Goal: Information Seeking & Learning: Learn about a topic

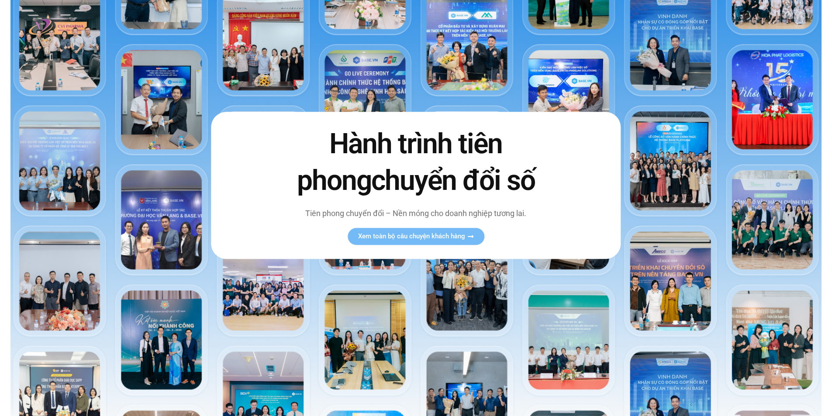
scroll to position [87, 0]
click at [408, 235] on span "Xem toàn bộ câu chuyện khách hàng" at bounding box center [411, 236] width 107 height 7
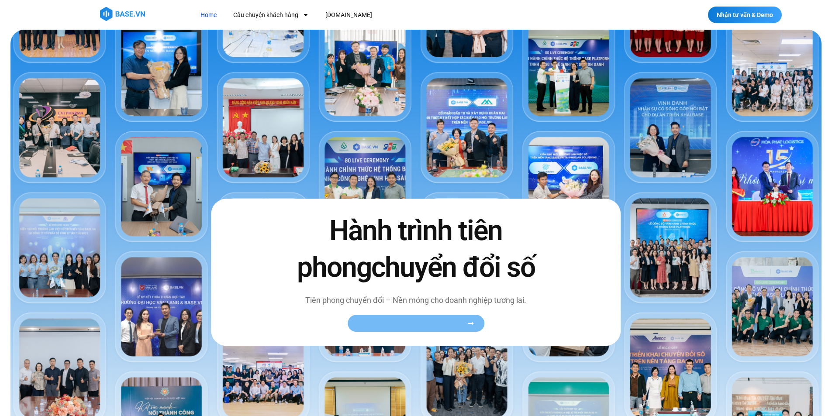
click at [408, 324] on span "Xem toàn bộ câu chuyện khách hàng" at bounding box center [411, 323] width 107 height 7
click at [408, 328] on link "Xem toàn bộ câu chuyện khách hàng" at bounding box center [416, 323] width 137 height 17
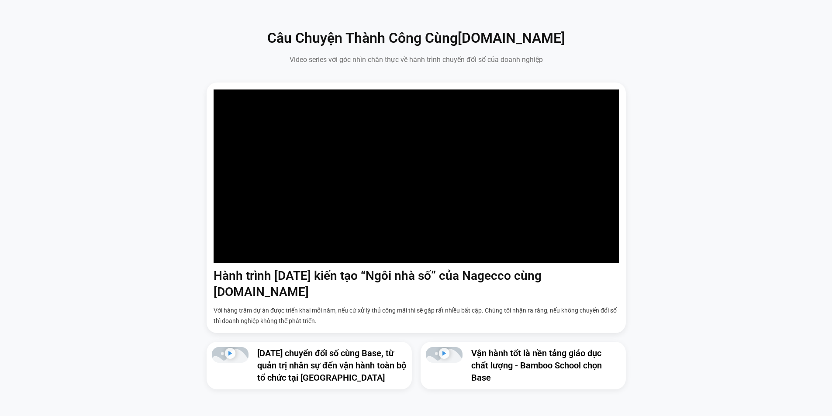
scroll to position [655, 0]
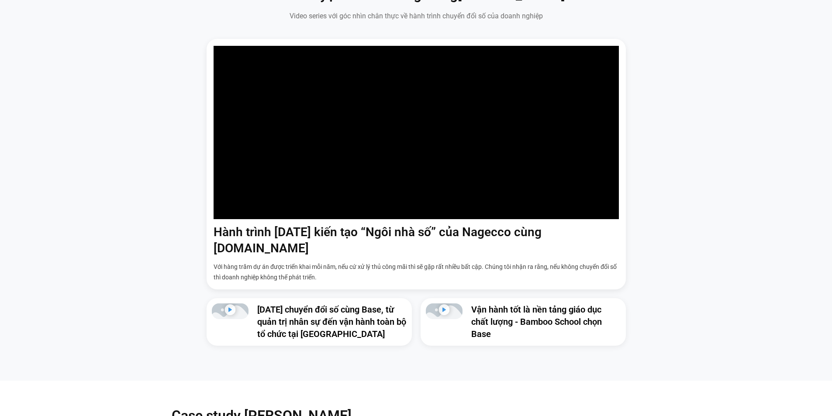
click at [386, 318] on h3 "[DATE] chuyển đổi số cùng Base, từ quản trị nhân sự đến vận hành toàn bộ tổ chứ…" at bounding box center [331, 322] width 149 height 37
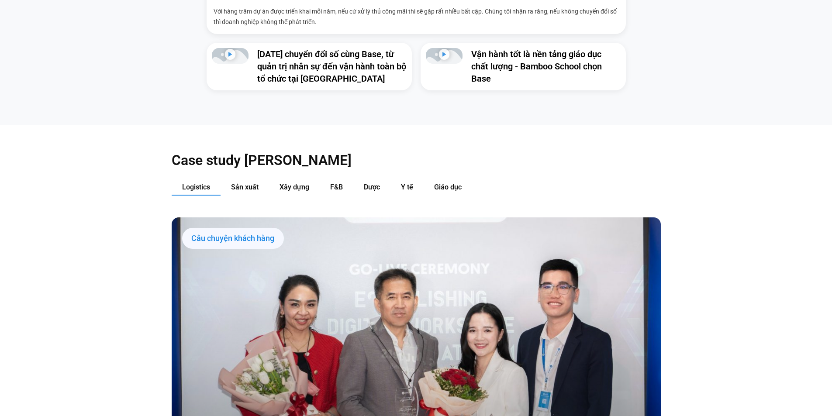
scroll to position [917, 0]
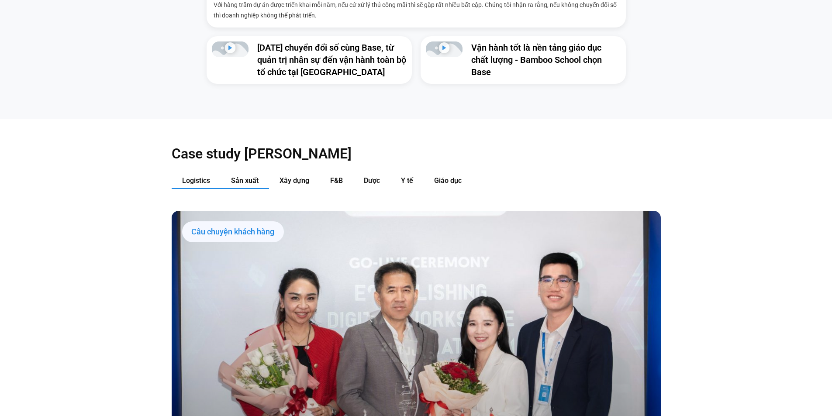
click at [240, 176] on span "Sản xuất" at bounding box center [245, 180] width 28 height 8
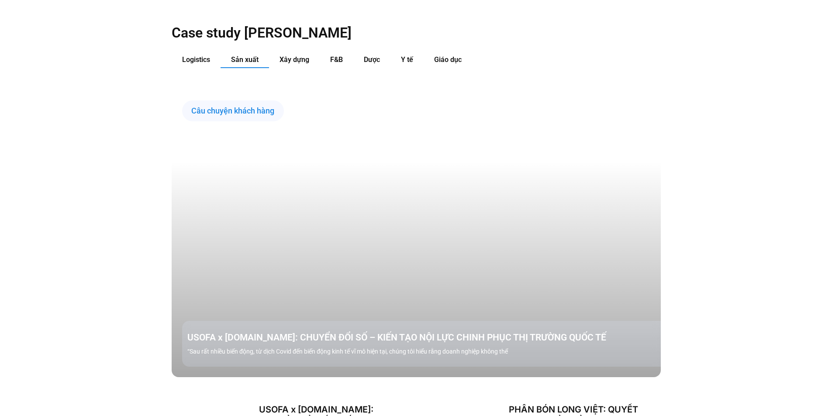
scroll to position [1048, 0]
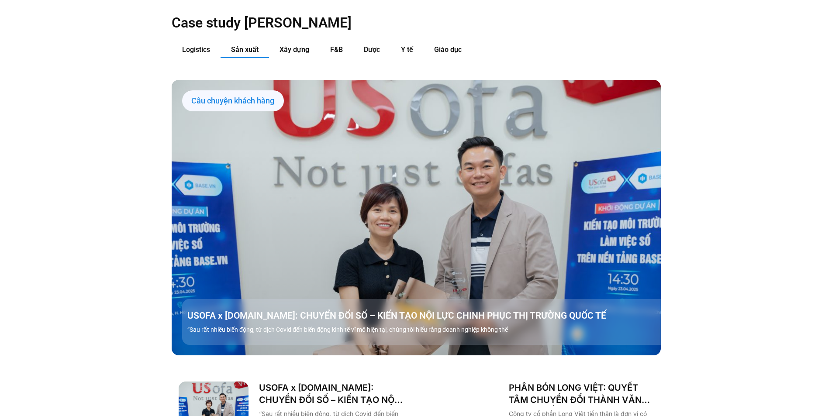
click at [300, 260] on link "Các tab. Mở mục bằng phím Enter hoặc Space, đóng bằng phím Esc và di chuyển bằn…" at bounding box center [416, 217] width 489 height 275
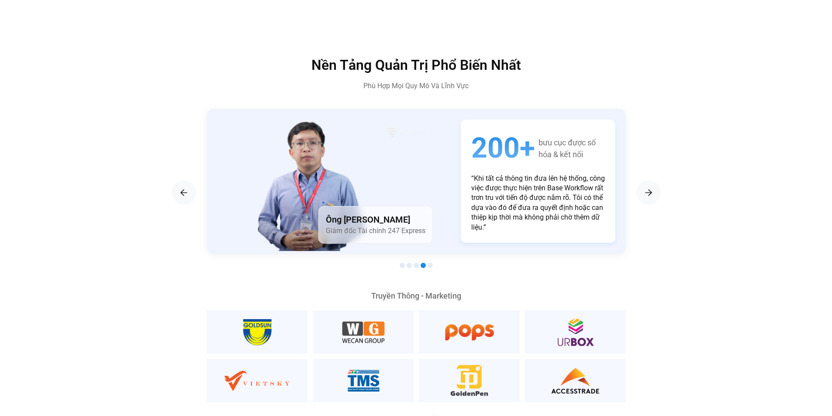
scroll to position [1572, 0]
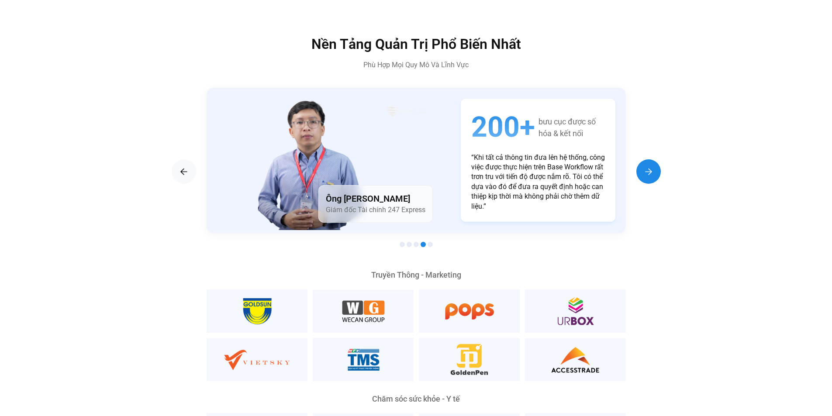
click at [408, 166] on img "Next slide" at bounding box center [648, 171] width 10 height 10
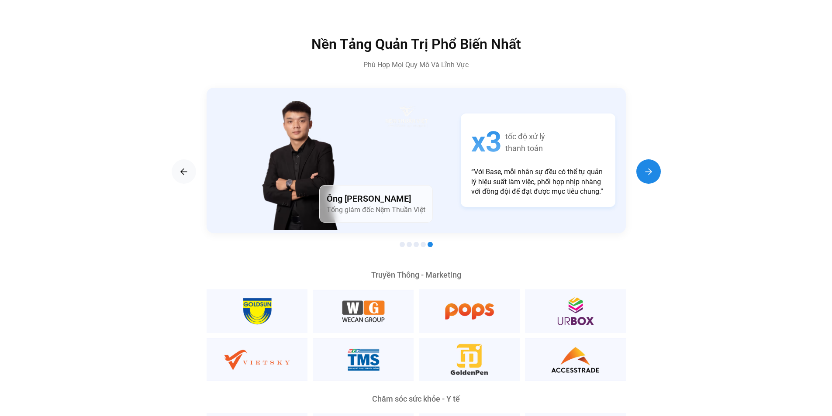
click at [408, 166] on img "Next slide" at bounding box center [648, 171] width 10 height 10
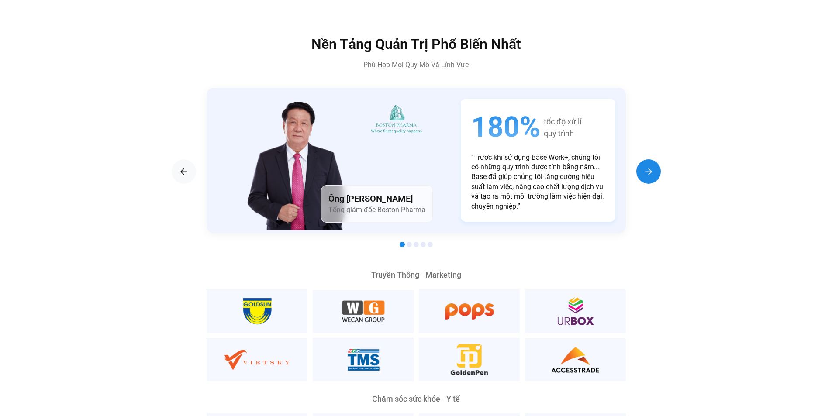
click at [408, 166] on img "Next slide" at bounding box center [648, 171] width 10 height 10
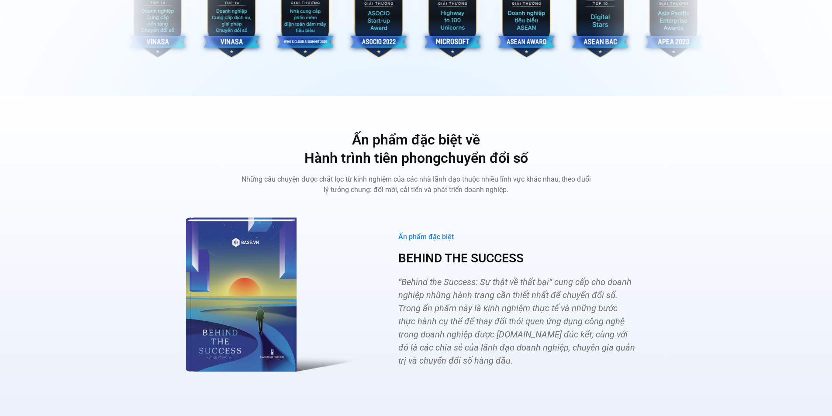
scroll to position [3128, 0]
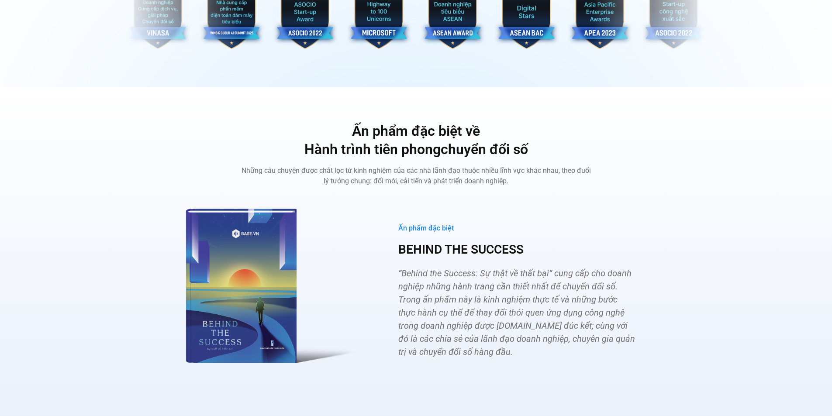
click at [255, 268] on img "Các tab. Mở mục bằng phím Enter hoặc Space, đóng bằng phím Esc và di chuyển bằn…" at bounding box center [268, 283] width 192 height 176
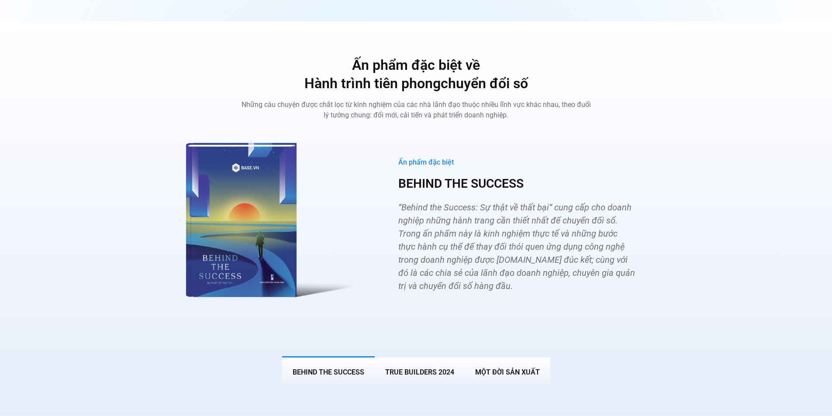
scroll to position [3215, 0]
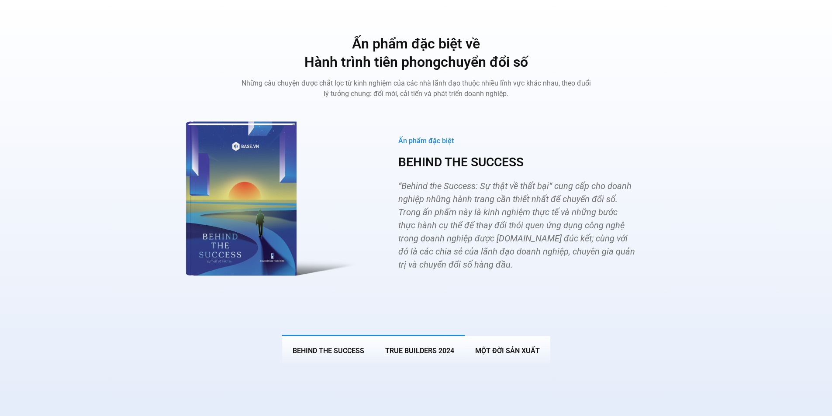
click at [408, 347] on span "True Builders 2024" at bounding box center [419, 351] width 69 height 8
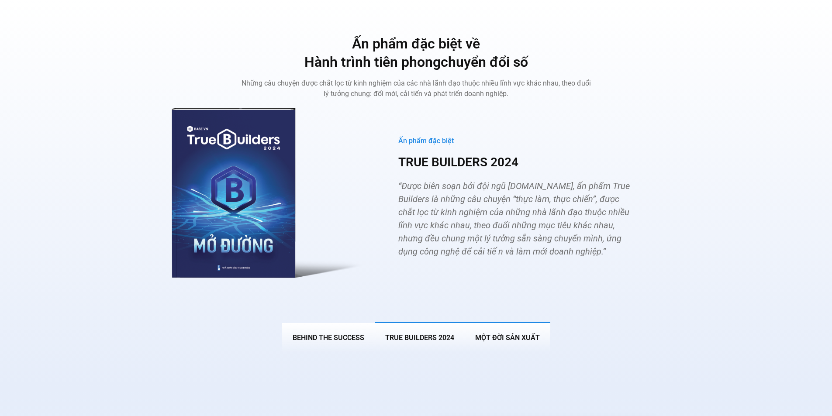
click at [408, 334] on span "MỘT ĐỜI SẢN XUẤT" at bounding box center [507, 338] width 65 height 8
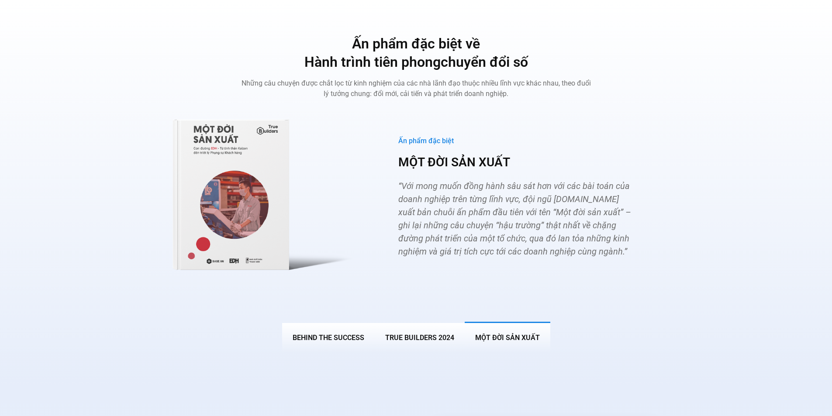
click at [266, 221] on img "Các tab. Mở mục bằng phím Enter hoặc Space, đóng bằng phím Esc và di chuyển bằn…" at bounding box center [268, 189] width 192 height 162
click at [408, 181] on span "“Với mong muốn đồng hành sâu sát hơn với các bài toán của doanh nghiệp trên từn…" at bounding box center [514, 219] width 233 height 76
click at [394, 322] on button "True Builders 2024" at bounding box center [420, 337] width 90 height 31
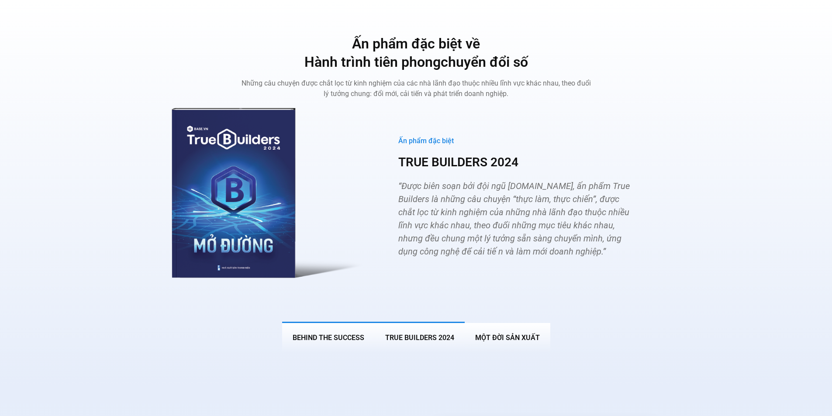
click at [335, 330] on button "BEHIND THE SUCCESS" at bounding box center [328, 337] width 93 height 31
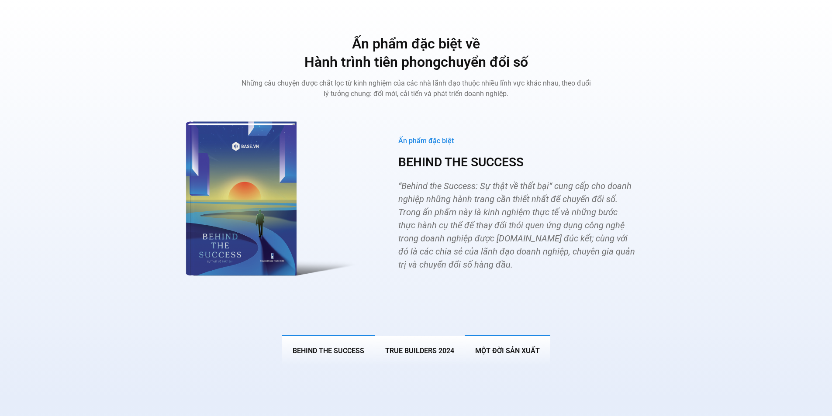
click at [408, 335] on button "MỘT ĐỜI SẢN XUẤT" at bounding box center [508, 350] width 86 height 31
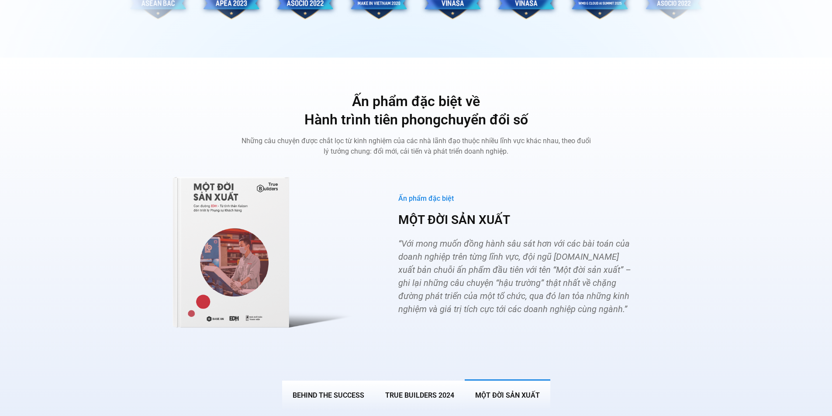
scroll to position [3122, 0]
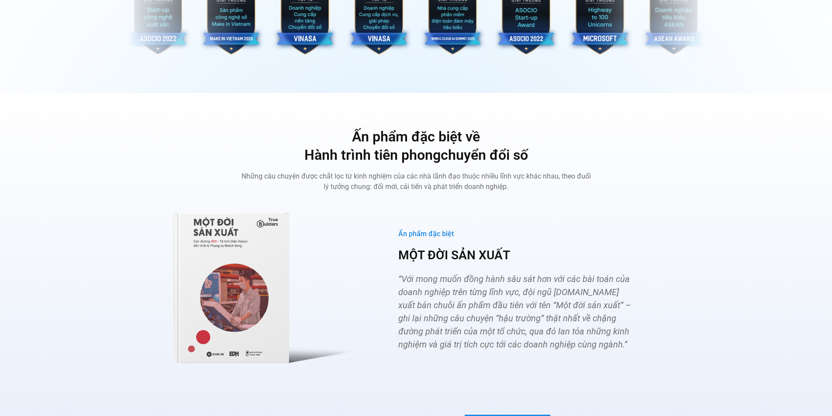
click at [388, 320] on div "Ấn phẩm đặc biệt MỘT ĐỜI SẢN XUẤT “Với mong muốn đồng hành sâu sát hơn với các …" at bounding box center [516, 290] width 289 height 179
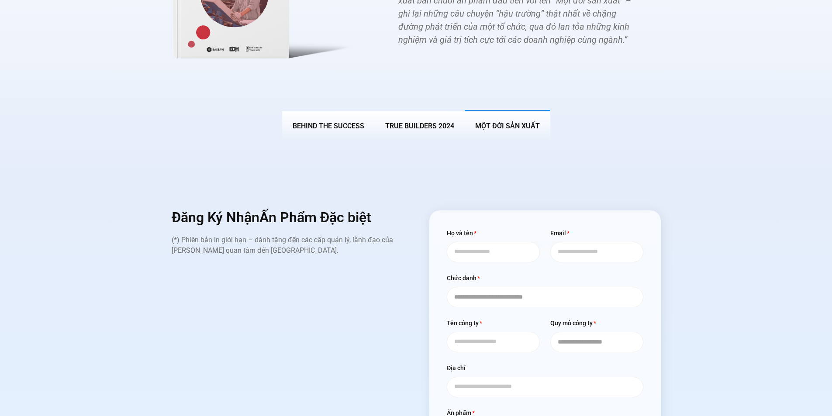
scroll to position [3428, 0]
click at [312, 121] on span "BEHIND THE SUCCESS" at bounding box center [329, 125] width 72 height 8
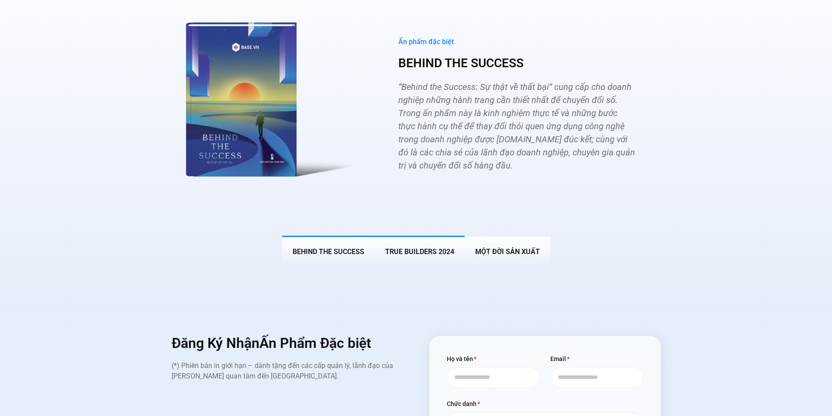
scroll to position [3354, 0]
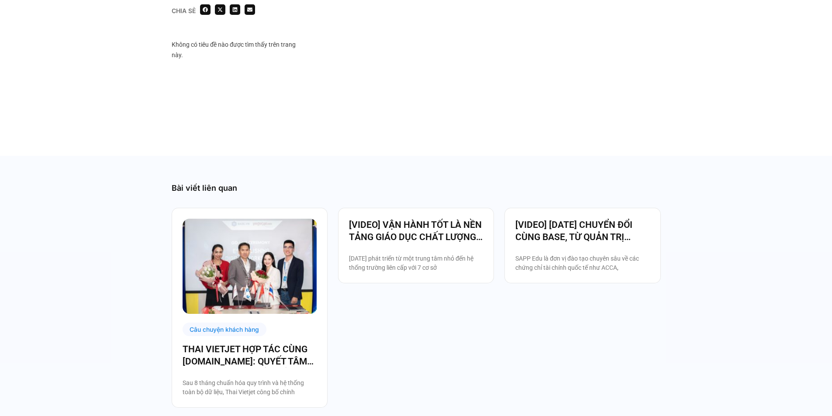
scroll to position [1660, 0]
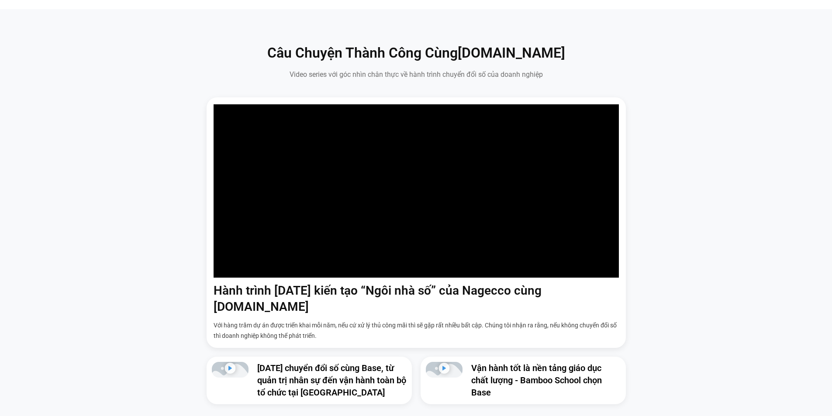
scroll to position [611, 0]
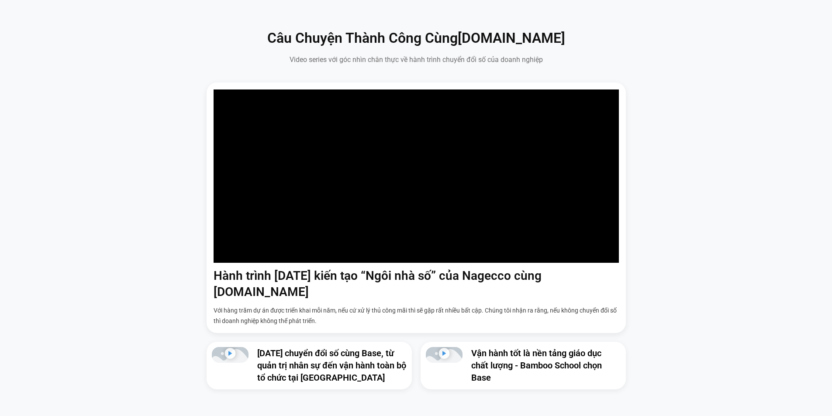
click at [715, 314] on div "Hành trình 6 năm kiến tạo “Ngôi nhà số” của Nagecco cùng Base.vn Với hàng trăm …" at bounding box center [416, 236] width 819 height 307
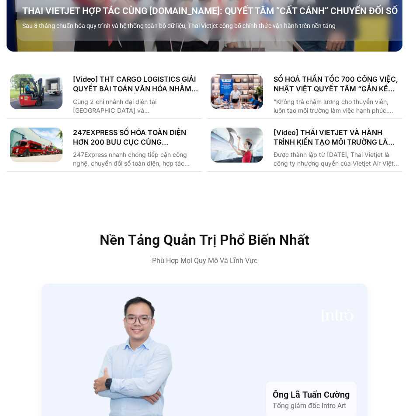
scroll to position [1033, 0]
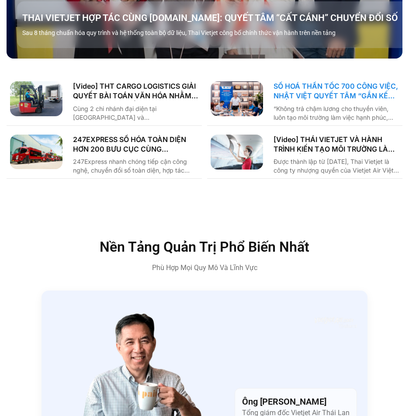
click at [306, 81] on link "SỐ HOÁ THẦN TỐC 700 CÔNG VIỆC, NHẬT VIỆT QUYẾT TÂM “GẮN KẾT TÀU – BỜ”" at bounding box center [335, 91] width 125 height 20
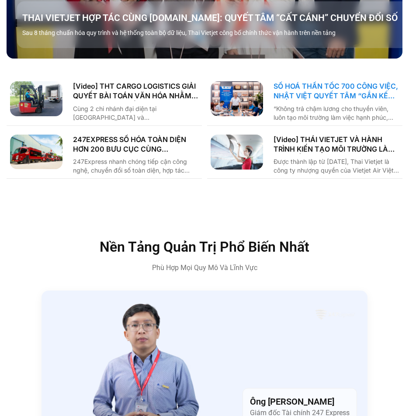
scroll to position [1027, 0]
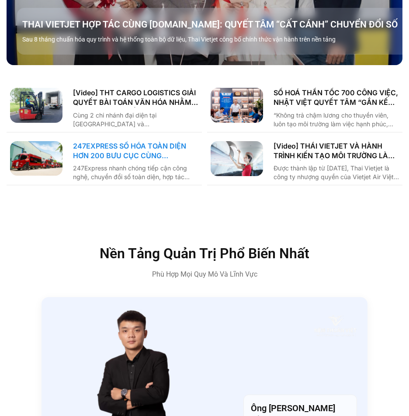
click at [111, 141] on link "247EXPRESS SỐ HÓA TOÀN DIỆN HƠN 200 BƯU CỤC CÙNG [DOMAIN_NAME]" at bounding box center [135, 151] width 125 height 20
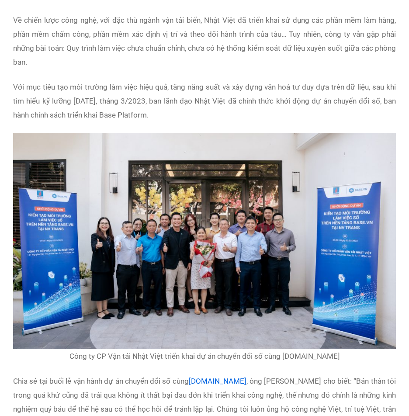
scroll to position [1791, 0]
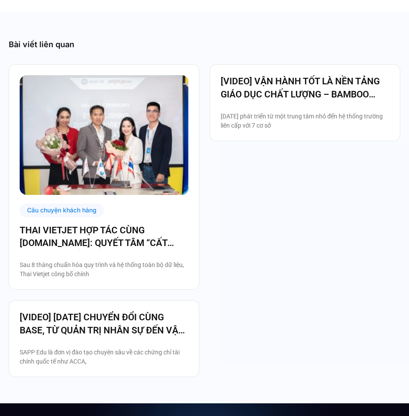
scroll to position [1966, 0]
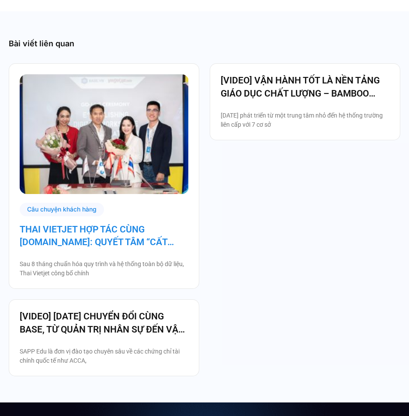
click at [142, 226] on link "THAI VIETJET HỢP TÁC CÙNG [DOMAIN_NAME]: QUYẾT TÂM “CẤT CÁNH” CHUYỂN ĐỔI SỐ" at bounding box center [104, 236] width 169 height 26
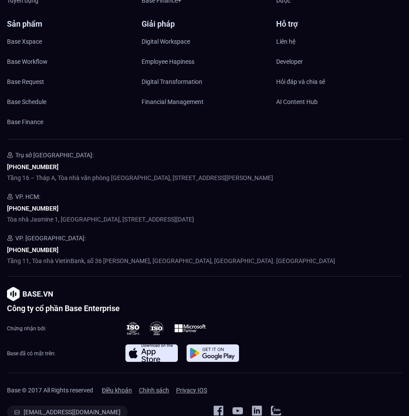
scroll to position [2991, 0]
